Goal: Complete application form

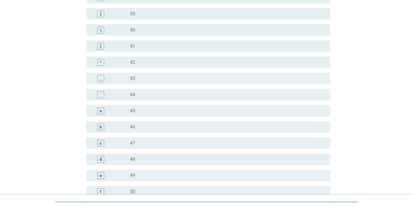
scroll to position [486, 0]
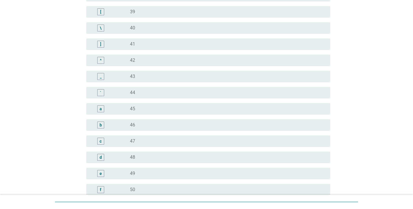
click at [131, 154] on div "d radio_button_unchecked 48" at bounding box center [208, 158] width 244 height 12
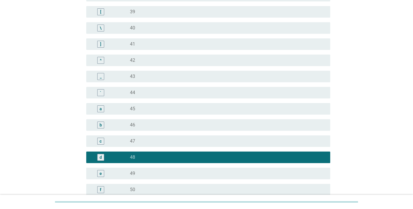
click at [138, 172] on div "radio_button_unchecked 49" at bounding box center [225, 174] width 191 height 6
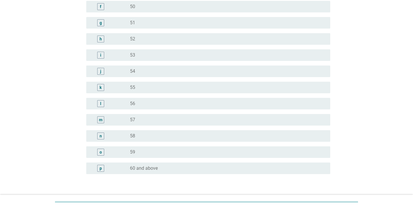
scroll to position [709, 0]
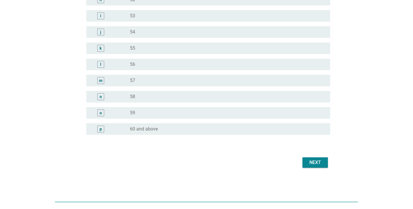
click at [321, 163] on div "Next" at bounding box center [315, 162] width 16 height 7
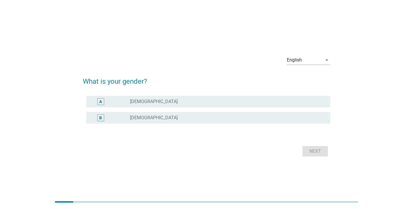
click at [154, 120] on div "radio_button_unchecked [DEMOGRAPHIC_DATA]" at bounding box center [225, 118] width 191 height 6
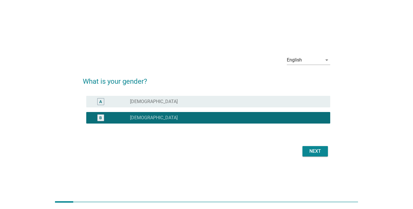
click at [318, 150] on div "Next" at bounding box center [315, 151] width 16 height 7
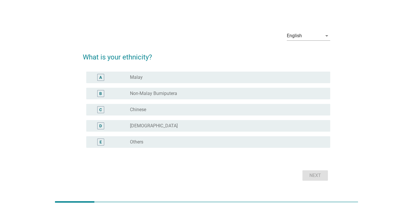
click at [140, 112] on label "Chinese" at bounding box center [138, 110] width 16 height 6
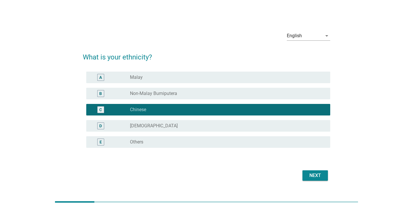
click at [321, 174] on div "Next" at bounding box center [315, 175] width 16 height 7
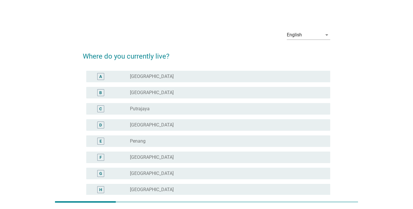
click at [127, 93] on div "B" at bounding box center [110, 92] width 39 height 7
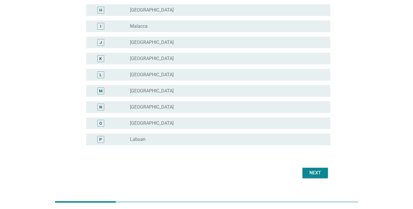
scroll to position [190, 0]
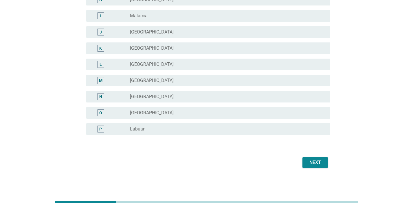
click at [310, 161] on div "Next" at bounding box center [315, 162] width 16 height 7
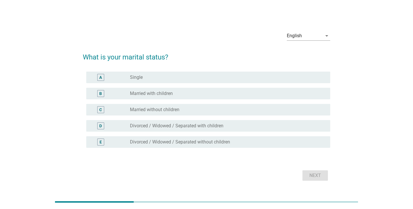
click at [163, 125] on label "Divorced / Widowed / Separated with children" at bounding box center [176, 126] width 93 height 6
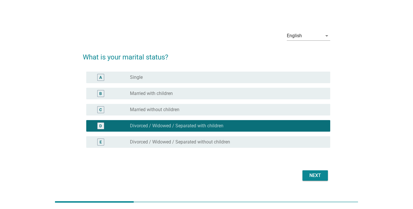
click at [316, 175] on div "Next" at bounding box center [315, 175] width 16 height 7
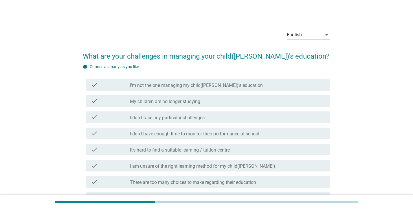
click at [174, 135] on label "I don't have enough time to monitor their performance at school" at bounding box center [194, 134] width 129 height 6
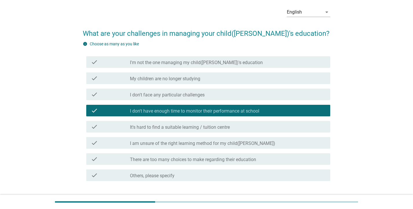
scroll to position [30, 0]
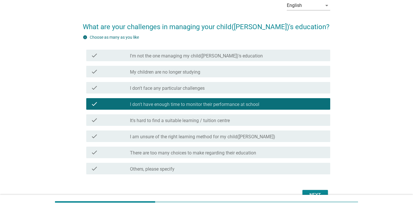
click at [167, 120] on label "It's hard to find a suitable learning / tuition centre" at bounding box center [180, 121] width 100 height 6
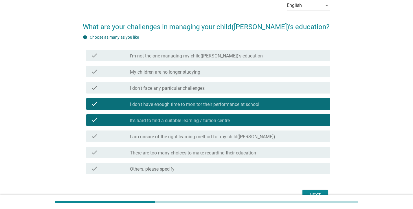
scroll to position [62, 0]
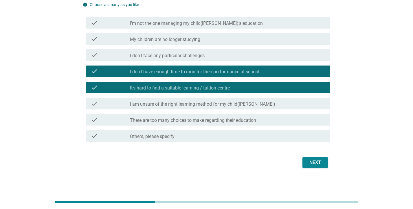
click at [316, 159] on button "Next" at bounding box center [314, 163] width 25 height 10
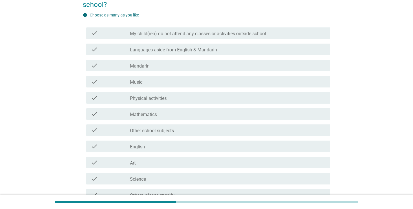
scroll to position [0, 0]
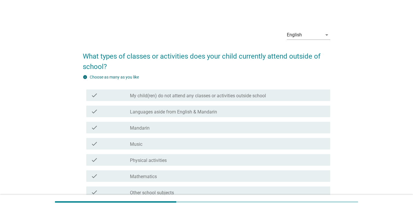
click at [243, 97] on label "My child(ren) do not attend any classes or activities outside school" at bounding box center [198, 96] width 136 height 6
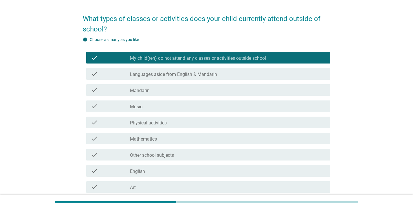
scroll to position [121, 0]
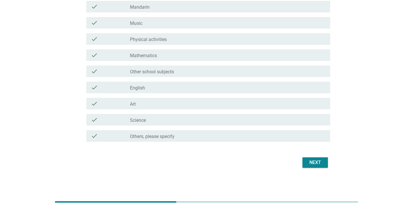
click at [314, 164] on div "Next" at bounding box center [315, 162] width 16 height 7
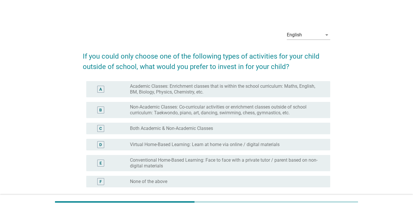
click at [186, 127] on label "Both Academic & Non-Academic Classes" at bounding box center [171, 129] width 83 height 6
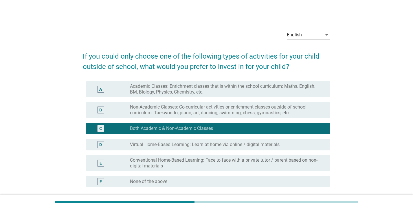
click at [240, 145] on label "Virtual Home-Based Learning: Learn at home via online / digital materials" at bounding box center [205, 145] width 150 height 6
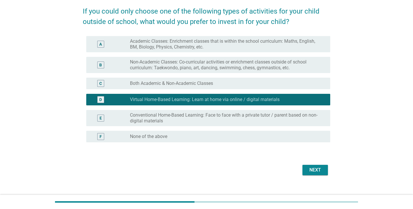
scroll to position [53, 0]
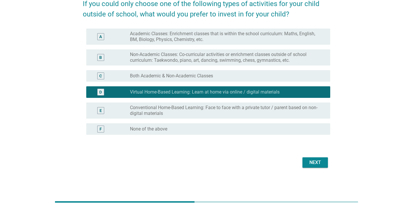
click at [310, 164] on div "Next" at bounding box center [315, 162] width 16 height 7
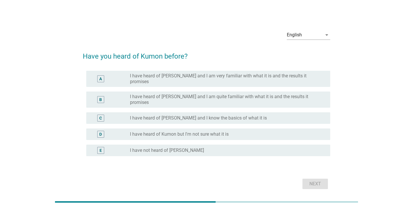
click at [177, 132] on label "I have heard of Kumon but I'm not sure what it is" at bounding box center [179, 135] width 99 height 6
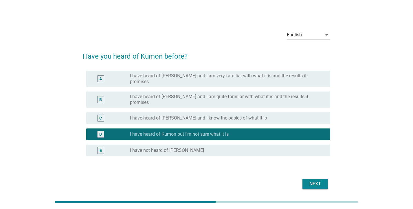
click at [318, 179] on button "Next" at bounding box center [314, 184] width 25 height 10
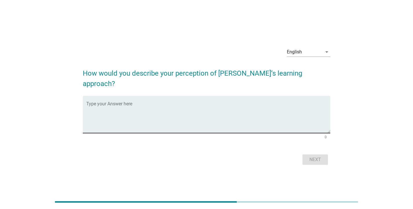
click at [108, 103] on textarea "Type your Answer here" at bounding box center [208, 118] width 244 height 30
type textarea "i dont know much about it"
click at [314, 156] on div "Next" at bounding box center [315, 159] width 16 height 7
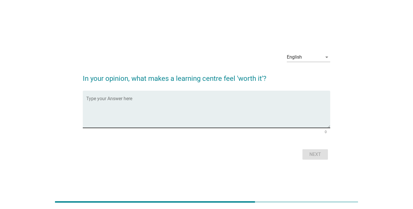
click at [125, 98] on textarea "Type your Answer here" at bounding box center [208, 113] width 244 height 30
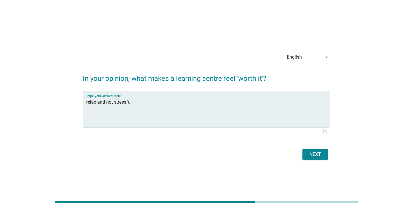
type textarea "relax and not stressful"
click at [316, 156] on div "Next" at bounding box center [315, 154] width 16 height 7
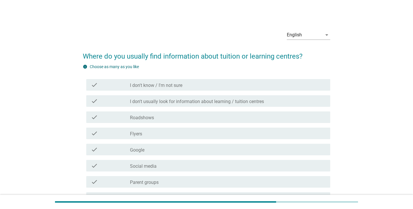
click at [151, 167] on label "Social media" at bounding box center [143, 167] width 27 height 6
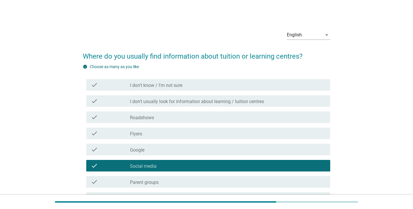
scroll to position [78, 0]
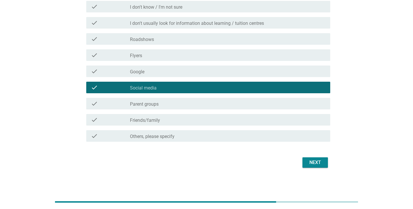
click at [180, 106] on div "check_box_outline_blank Parent groups" at bounding box center [228, 103] width 196 height 7
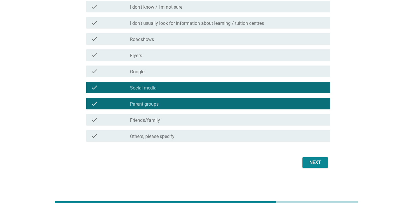
click at [309, 162] on div "Next" at bounding box center [315, 162] width 16 height 7
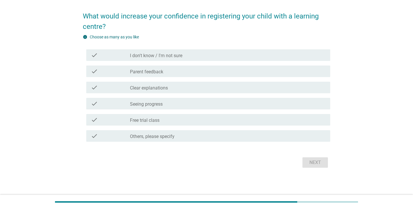
scroll to position [0, 0]
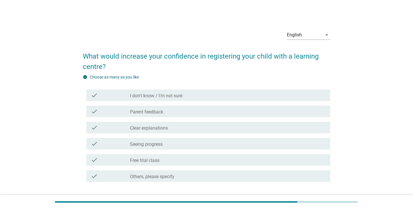
click at [156, 144] on label "Seeing progress" at bounding box center [146, 145] width 33 height 6
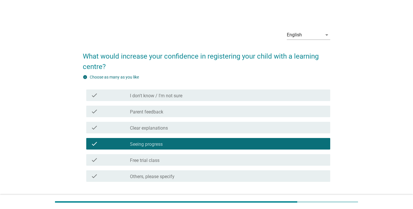
click at [154, 165] on div "check check_box_outline_blank Free trial class" at bounding box center [208, 160] width 244 height 12
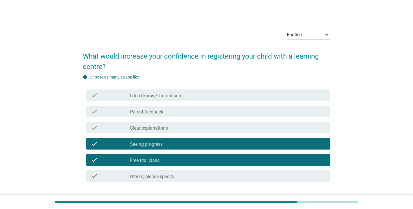
scroll to position [40, 0]
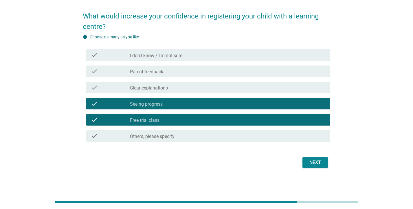
click at [316, 161] on div "Next" at bounding box center [315, 162] width 16 height 7
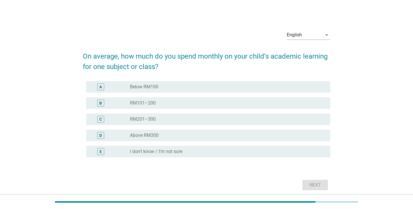
click at [159, 149] on label "I don't know / I'm not sure" at bounding box center [156, 152] width 52 height 6
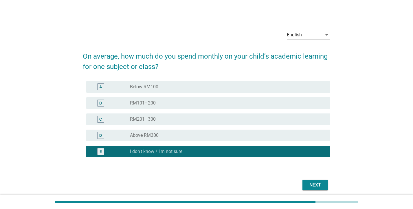
click at [318, 183] on div "Next" at bounding box center [315, 185] width 16 height 7
